Goal: Task Accomplishment & Management: Use online tool/utility

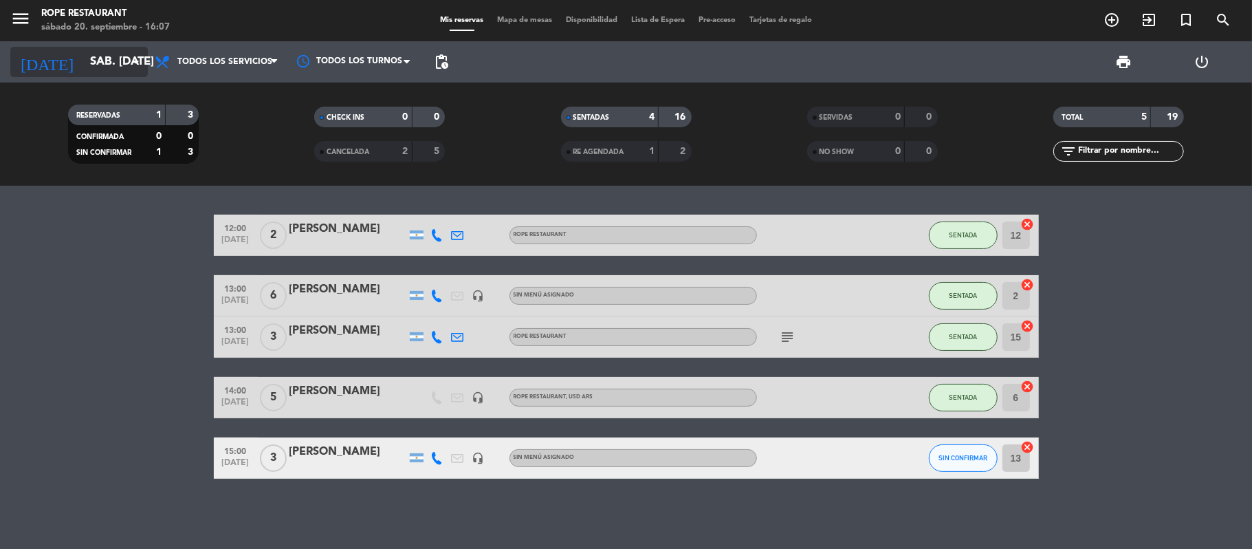
click at [83, 49] on input "sáb. [DATE]" at bounding box center [157, 62] width 148 height 27
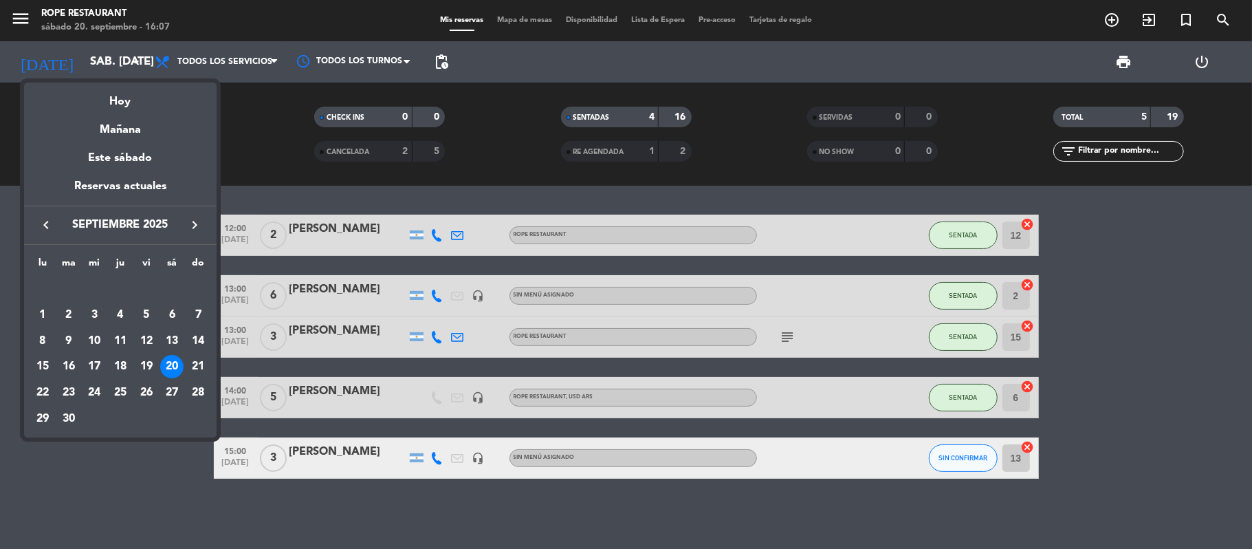
click at [0, 15] on div at bounding box center [626, 274] width 1252 height 549
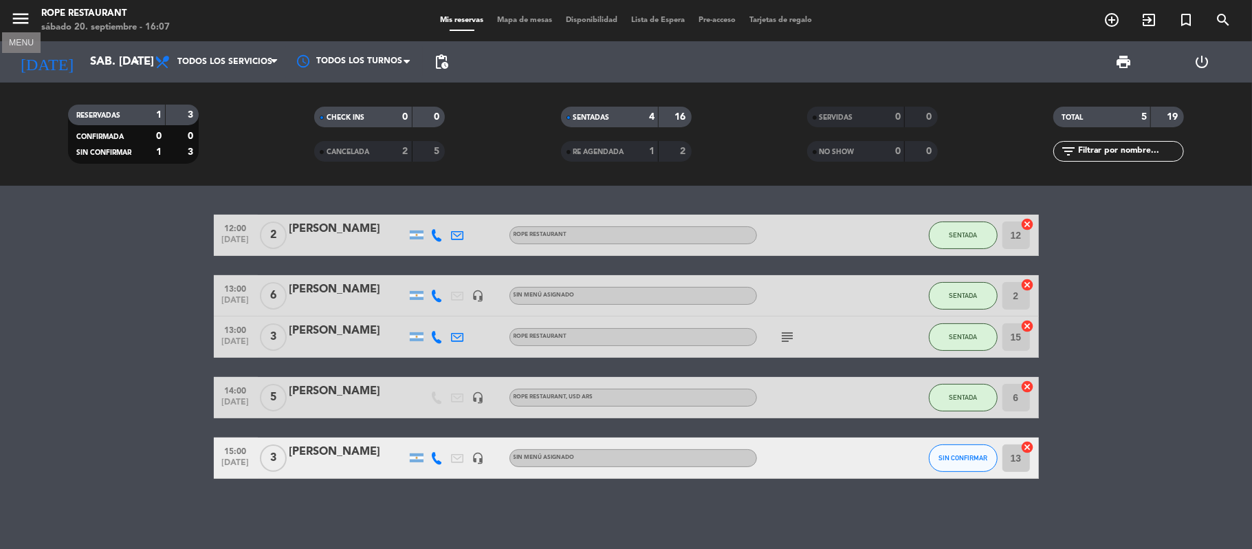
click at [12, 15] on icon "menu" at bounding box center [20, 18] width 21 height 21
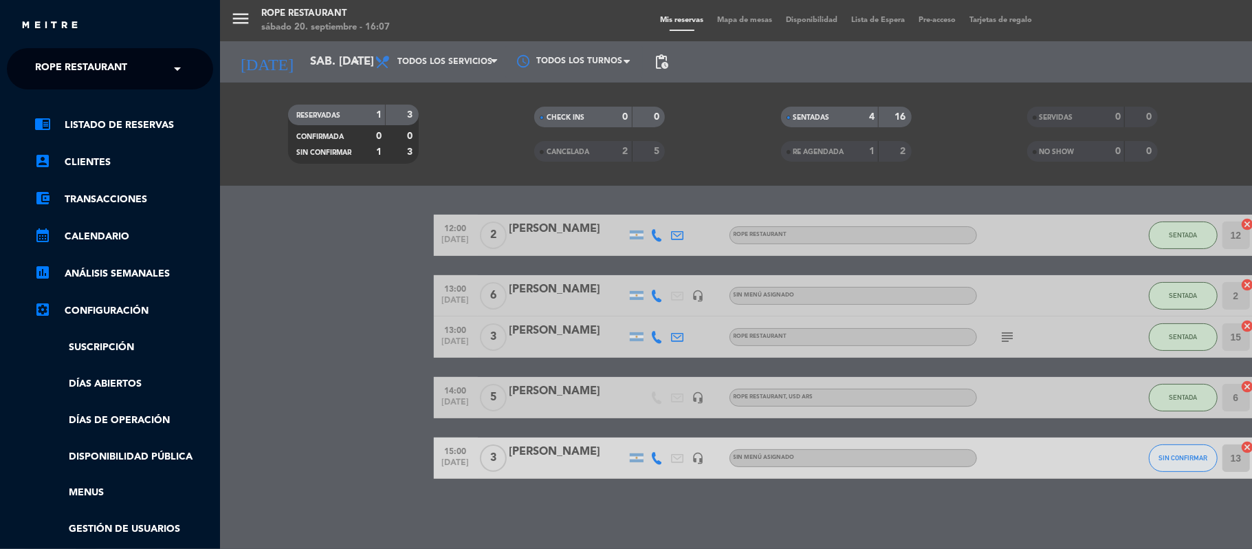
click at [108, 67] on span "Rope restaurant" at bounding box center [81, 68] width 92 height 29
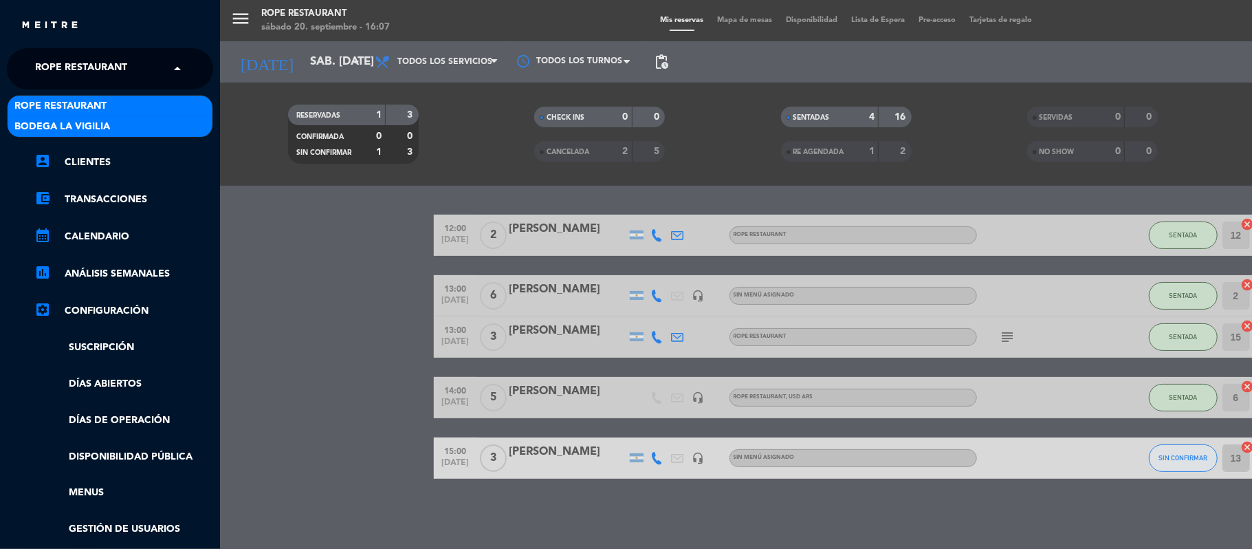
click at [116, 117] on div "Bodega La Vigilia" at bounding box center [110, 126] width 205 height 21
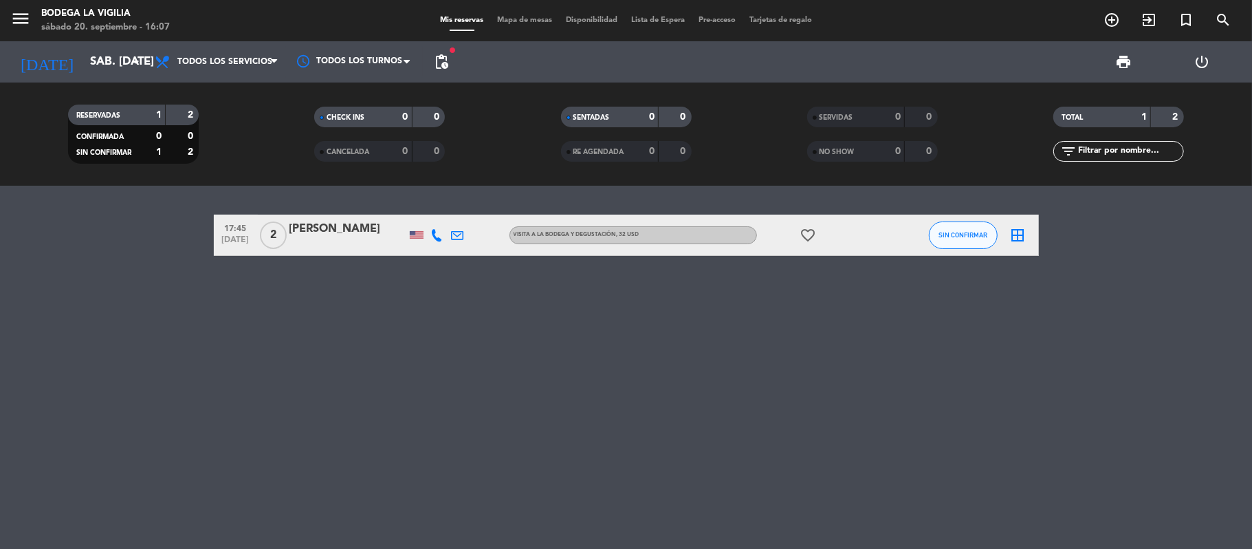
click at [345, 232] on div "[PERSON_NAME]" at bounding box center [347, 229] width 117 height 18
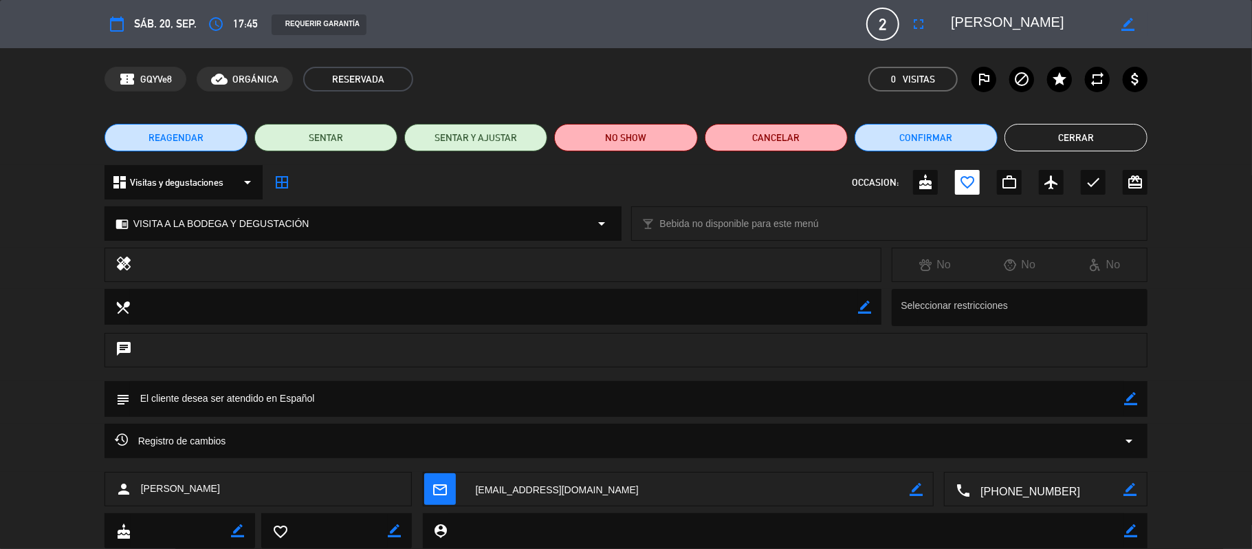
click at [1068, 137] on button "Cerrar" at bounding box center [1075, 137] width 143 height 27
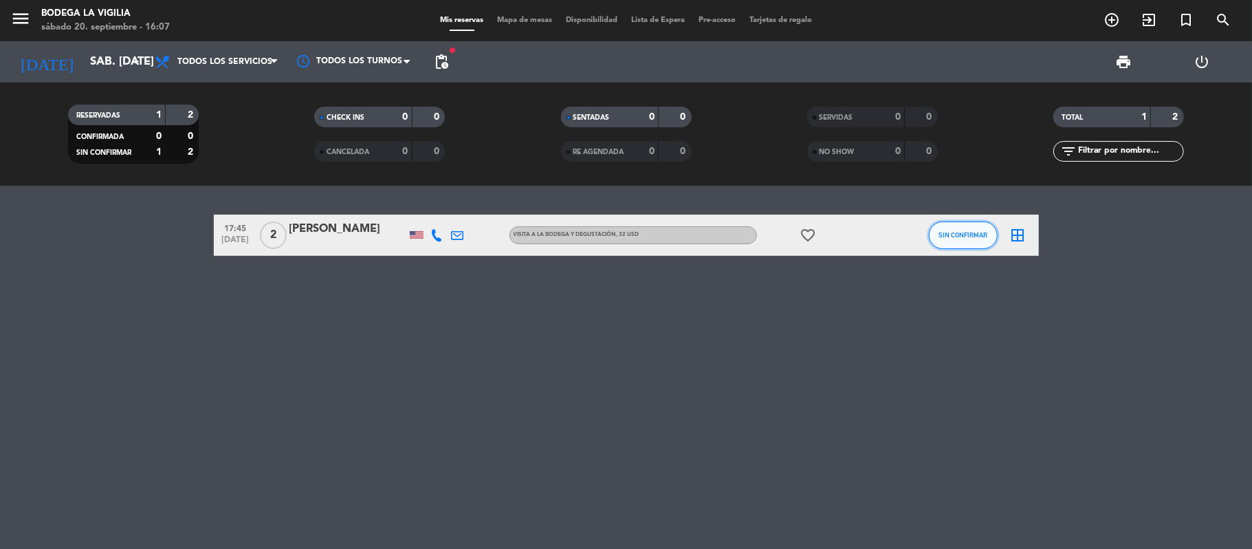
click at [957, 237] on span "SIN CONFIRMAR" at bounding box center [962, 235] width 49 height 8
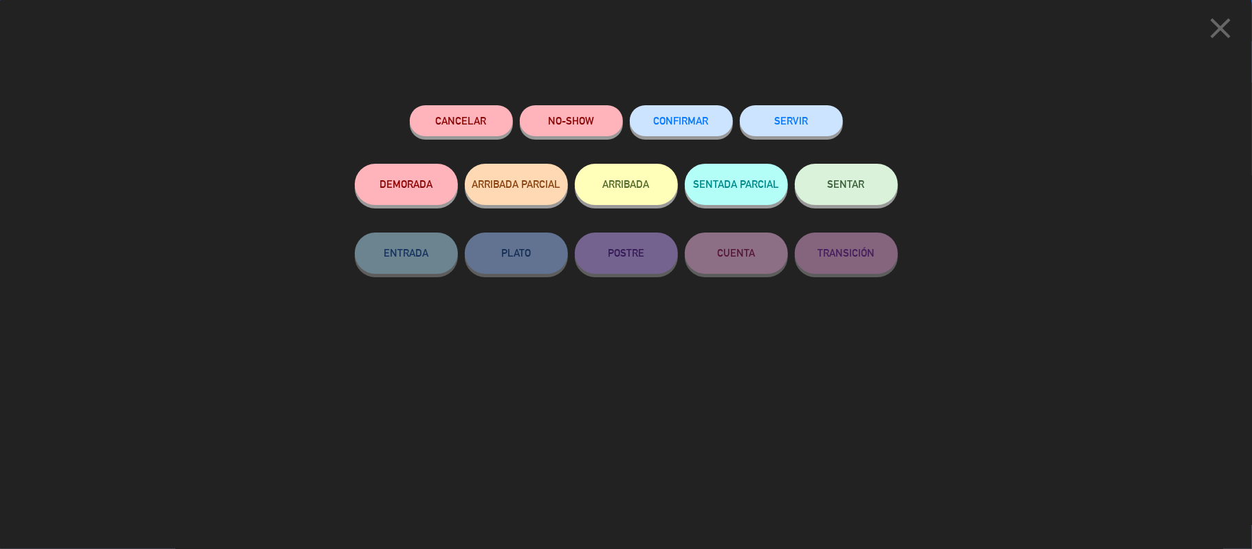
click at [892, 187] on button "SENTAR" at bounding box center [846, 184] width 103 height 41
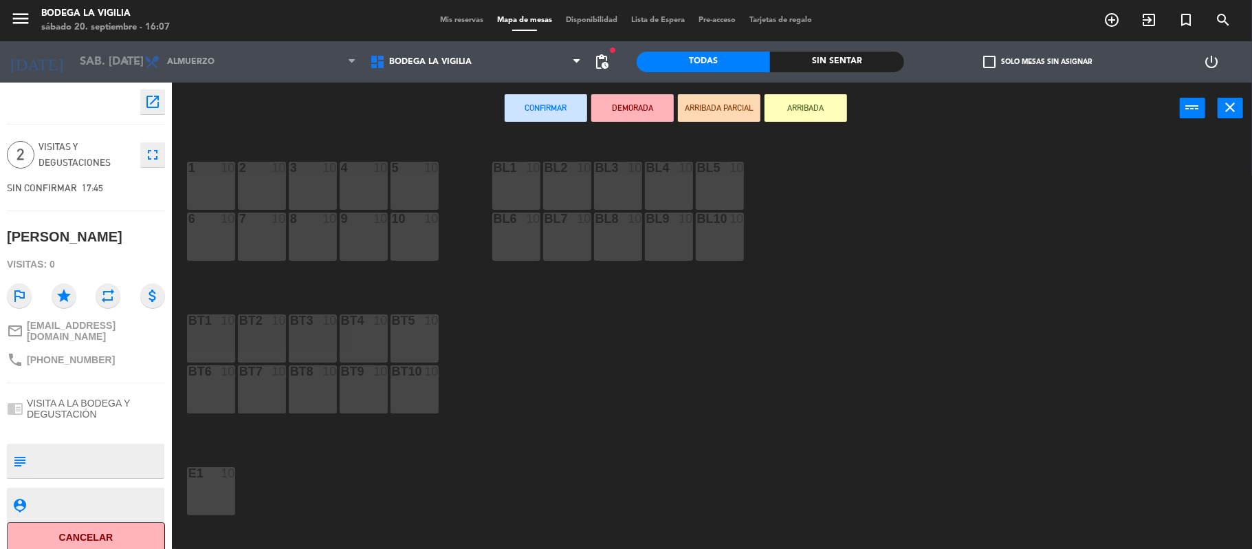
click at [424, 191] on div "5 10" at bounding box center [414, 186] width 48 height 48
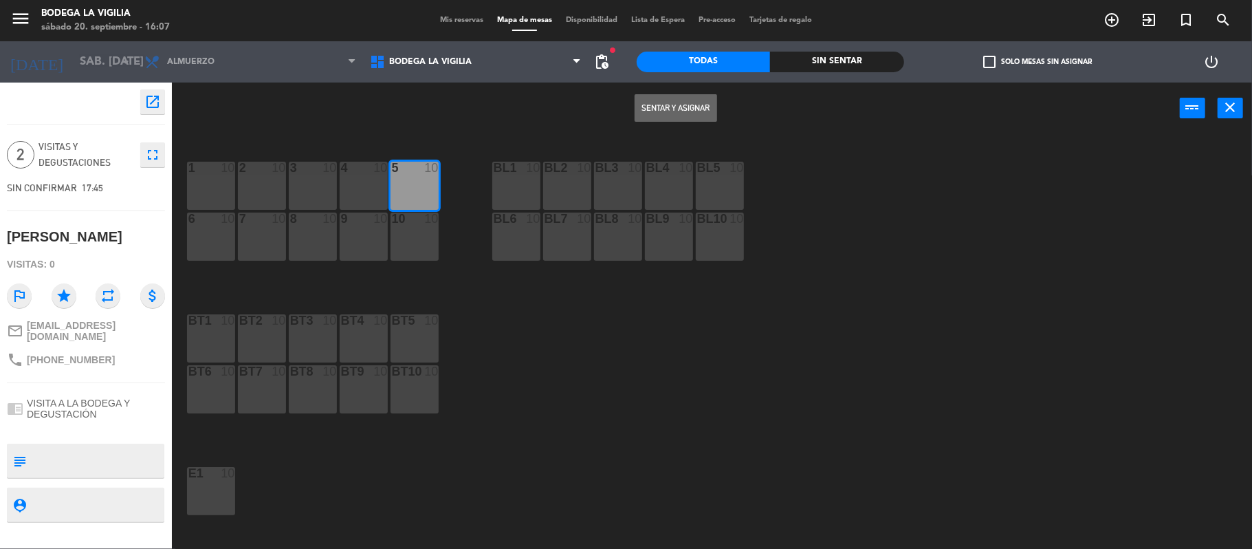
click at [693, 100] on button "Sentar y Asignar" at bounding box center [675, 107] width 82 height 27
